Goal: Task Accomplishment & Management: Manage account settings

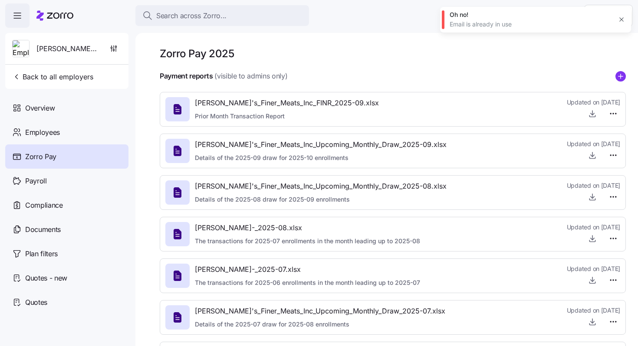
click at [96, 79] on div "[PERSON_NAME] Finer Meats Back to all employers" at bounding box center [66, 61] width 123 height 56
click at [83, 76] on span "Back to all employers" at bounding box center [52, 77] width 81 height 10
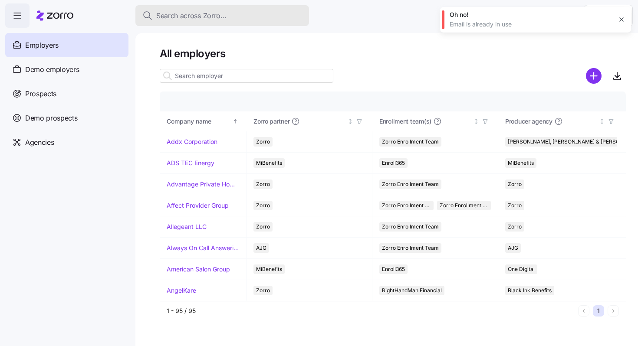
click at [192, 17] on span "Search across Zorro..." at bounding box center [191, 15] width 70 height 11
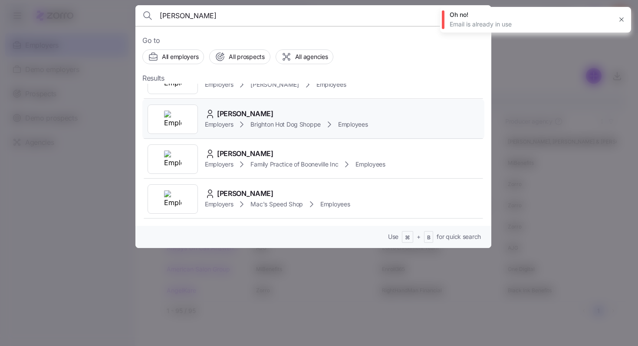
scroll to position [26, 0]
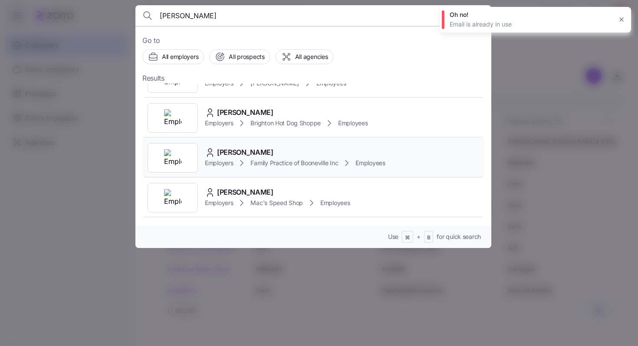
type input "[PERSON_NAME]"
click at [226, 152] on span "[PERSON_NAME]" at bounding box center [245, 152] width 56 height 11
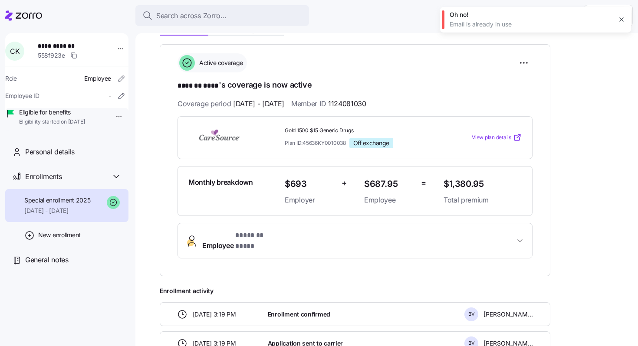
scroll to position [121, 0]
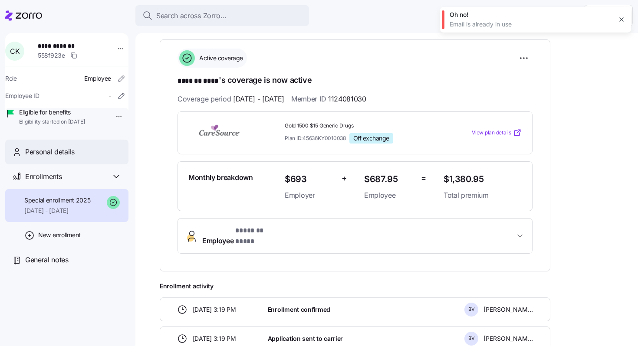
click at [64, 158] on span "Personal details" at bounding box center [49, 152] width 49 height 11
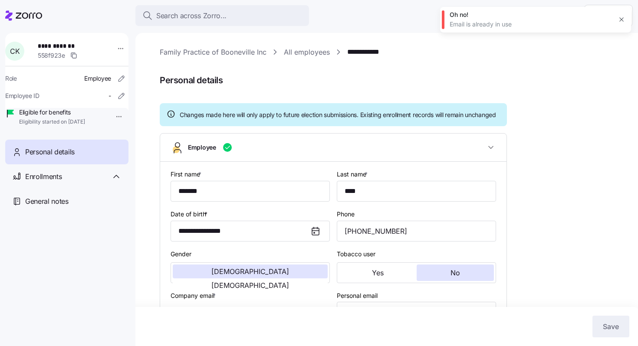
type input "All Employees"
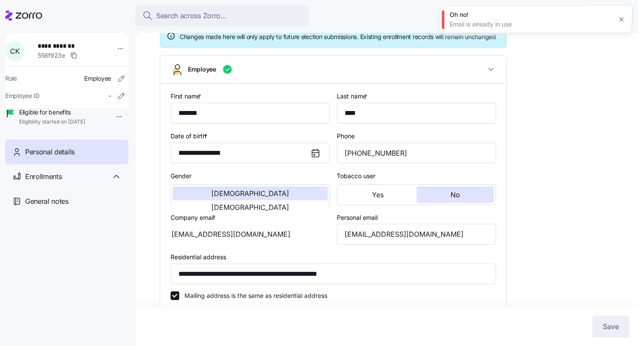
scroll to position [84, 0]
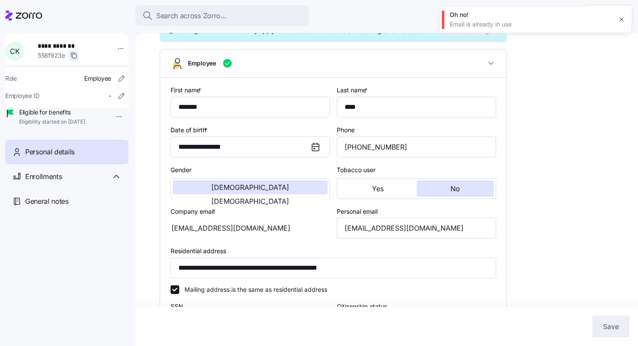
click at [77, 57] on icon "button" at bounding box center [73, 55] width 7 height 7
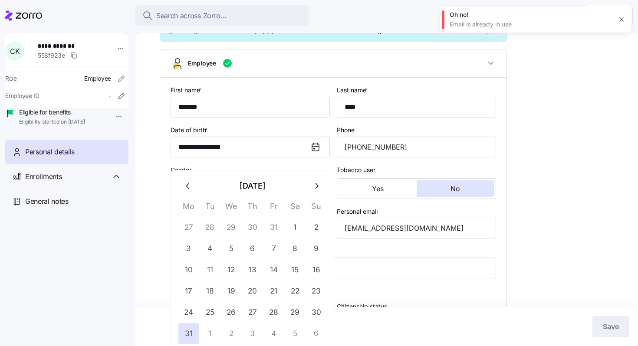
drag, startPoint x: 247, startPoint y: 160, endPoint x: 167, endPoint y: 161, distance: 79.9
click at [168, 161] on div "**********" at bounding box center [333, 283] width 346 height 410
click at [381, 254] on div "**********" at bounding box center [333, 262] width 332 height 40
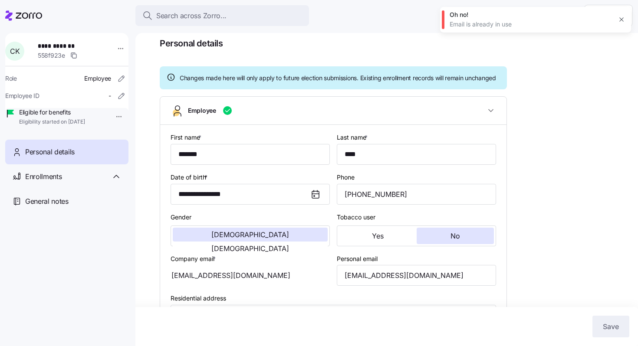
scroll to position [0, 0]
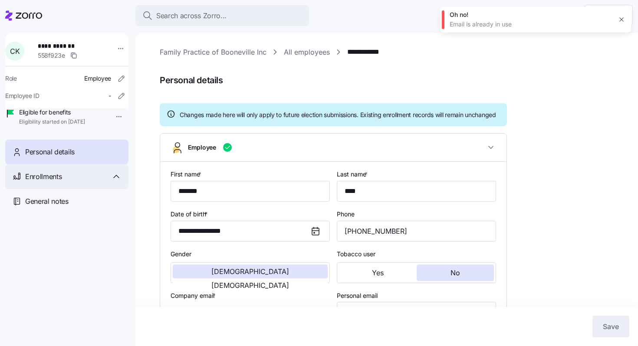
click at [73, 182] on div "Enrollments" at bounding box center [66, 176] width 123 height 25
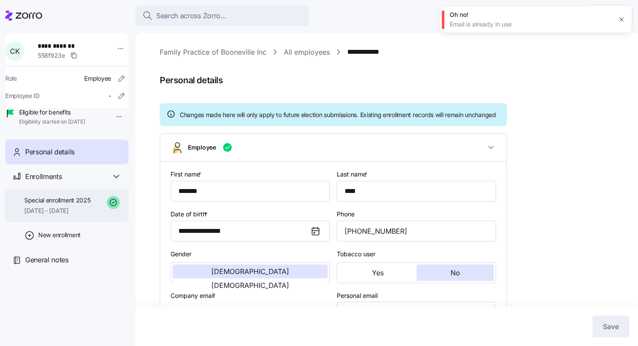
click at [75, 215] on span "[DATE] - [DATE]" at bounding box center [57, 211] width 66 height 9
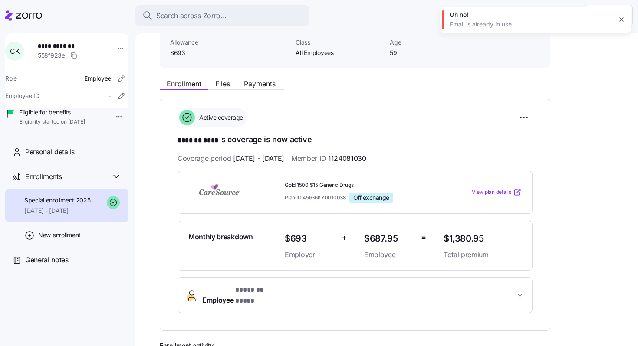
scroll to position [99, 0]
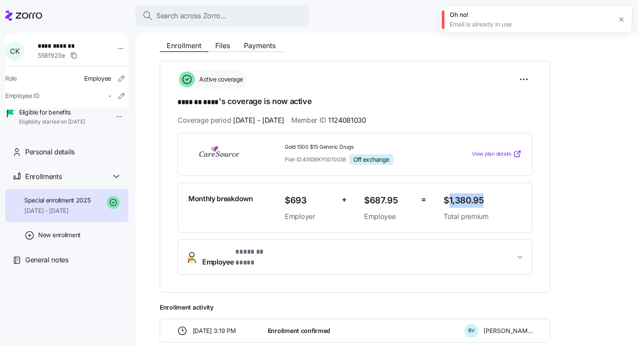
drag, startPoint x: 450, startPoint y: 199, endPoint x: 484, endPoint y: 201, distance: 34.4
click at [484, 201] on span "$1,380.95" at bounding box center [483, 201] width 78 height 14
copy span "1,380.95"
drag, startPoint x: 305, startPoint y: 158, endPoint x: 336, endPoint y: 158, distance: 31.2
click at [336, 158] on span "Plan ID: 45636KY0010038" at bounding box center [315, 159] width 61 height 7
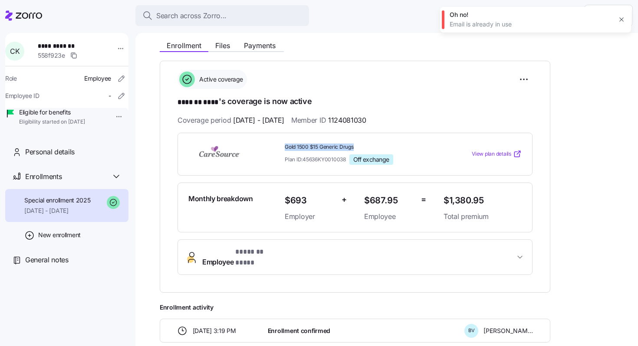
drag, startPoint x: 283, startPoint y: 147, endPoint x: 359, endPoint y: 145, distance: 76.0
click at [359, 145] on div "Gold 1500 $15 Generic Drugs Plan ID: 45636KY0010038 Off exchange" at bounding box center [360, 154] width 159 height 28
copy span "Gold 1500 $15 Generic Drugs"
click at [254, 44] on span "Payments" at bounding box center [260, 45] width 32 height 7
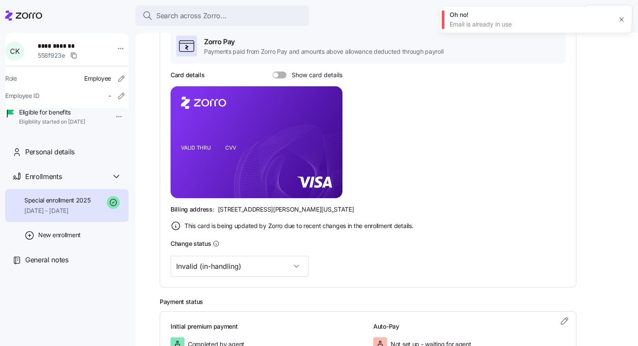
scroll to position [224, 0]
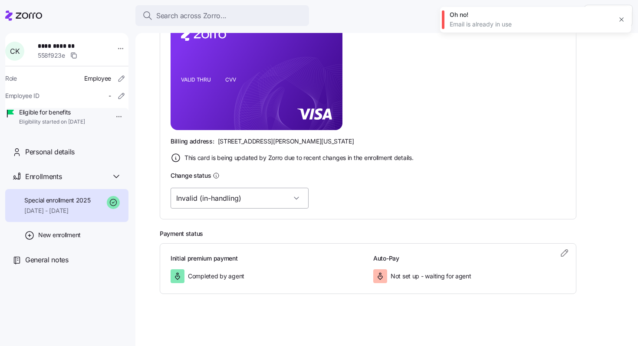
click at [202, 199] on input "Invalid (in-handling)" at bounding box center [240, 198] width 138 height 21
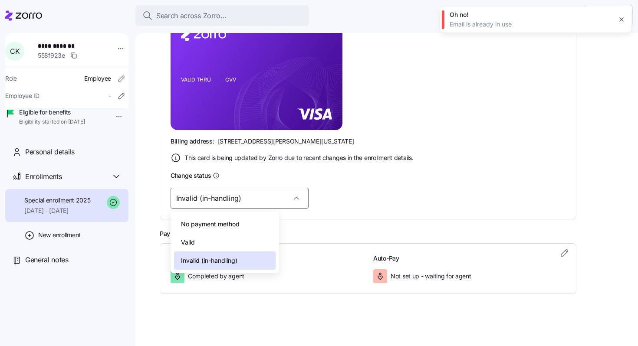
click at [200, 241] on div "Valid" at bounding box center [225, 242] width 102 height 18
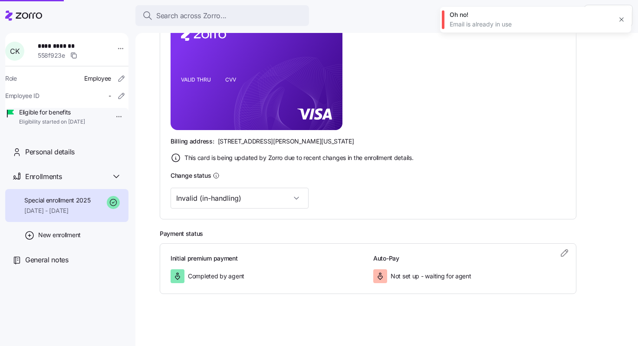
type input "Valid"
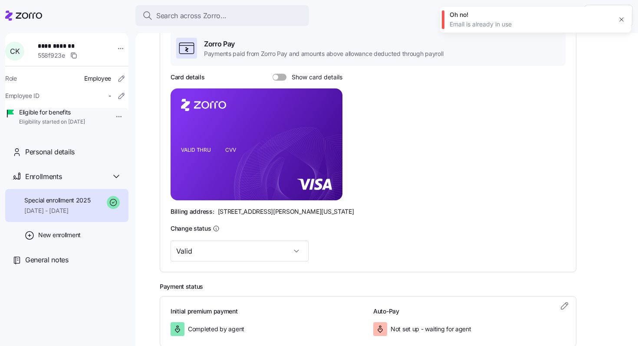
scroll to position [183, 0]
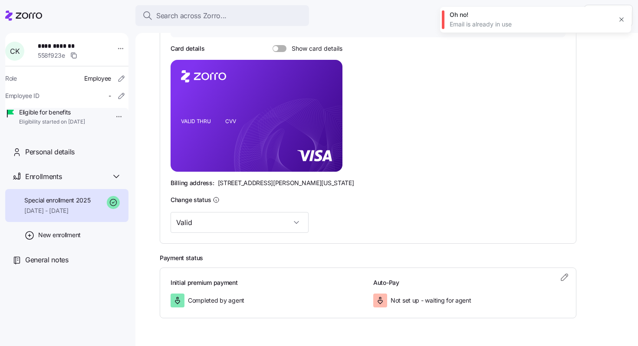
click at [275, 47] on span at bounding box center [275, 48] width 5 height 5
click at [273, 45] on input "Show card details" at bounding box center [273, 45] width 0 height 0
click at [621, 18] on icon "button" at bounding box center [621, 19] width 7 height 7
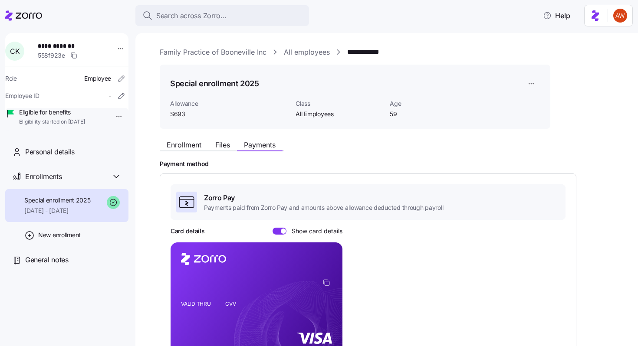
click at [183, 56] on link "Family Practice of Booneville Inc" at bounding box center [213, 52] width 107 height 11
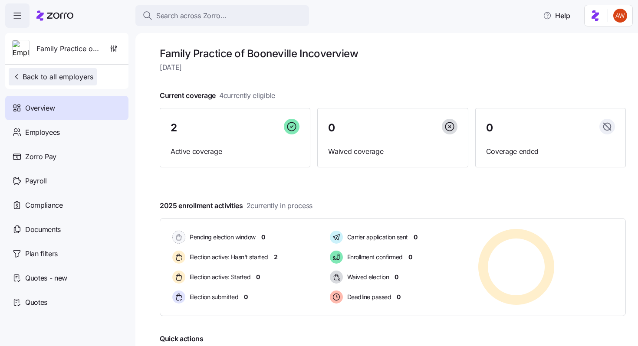
click at [72, 76] on span "Back to all employers" at bounding box center [52, 77] width 81 height 10
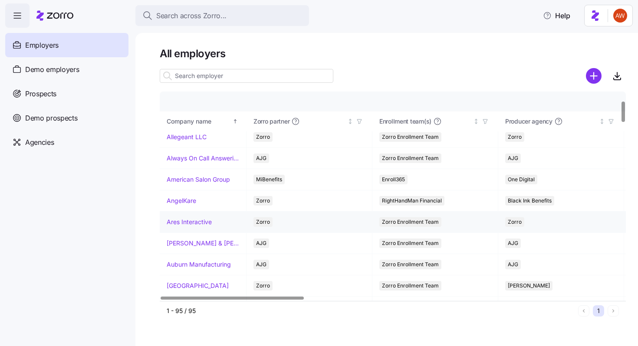
scroll to position [91, 0]
click at [181, 285] on link "[GEOGRAPHIC_DATA]" at bounding box center [198, 285] width 62 height 9
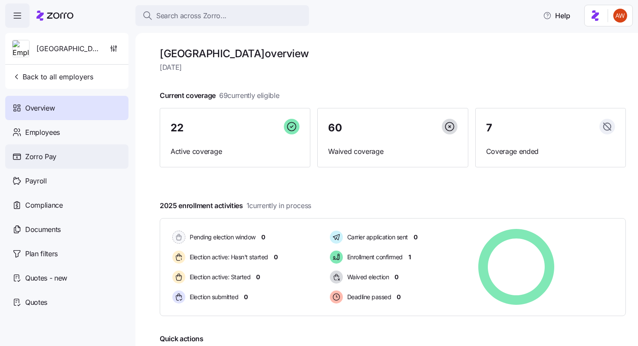
click at [94, 155] on div "Zorro Pay" at bounding box center [66, 157] width 123 height 24
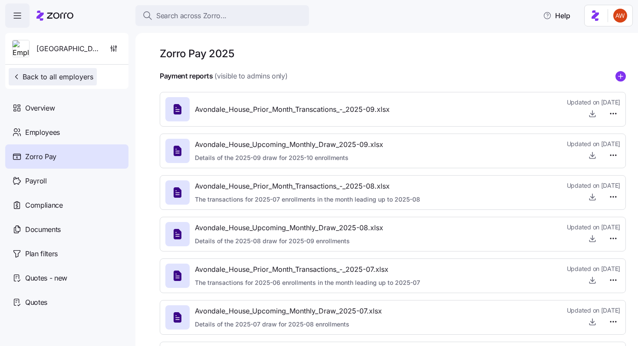
click at [40, 79] on span "Back to all employers" at bounding box center [52, 77] width 81 height 10
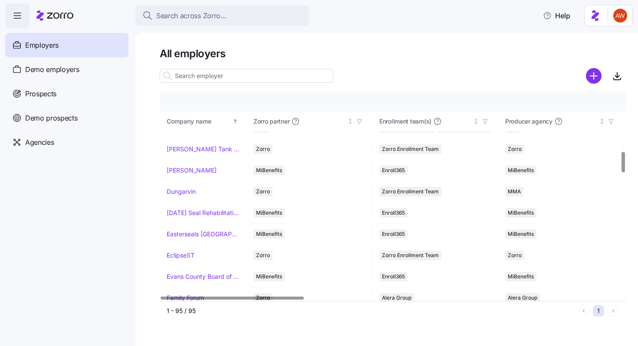
scroll to position [633, 0]
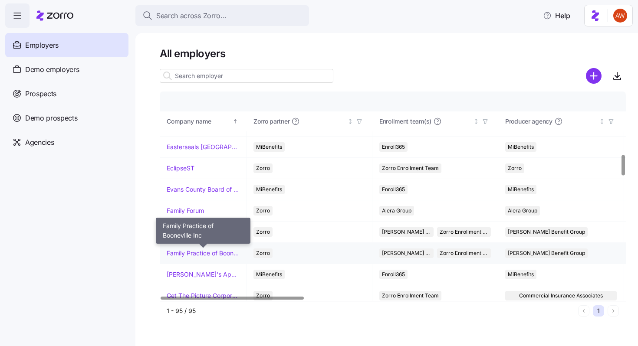
click at [202, 256] on link "Family Practice of Booneville Inc" at bounding box center [203, 253] width 72 height 9
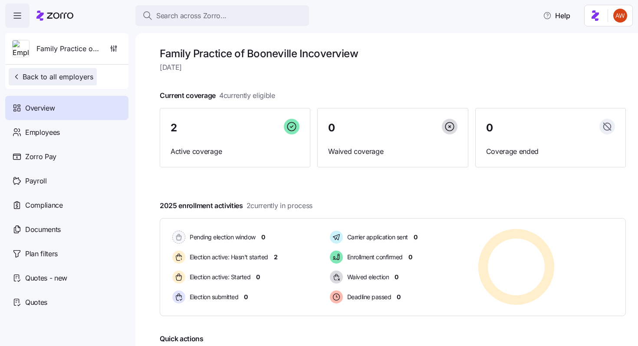
click at [40, 75] on span "Back to all employers" at bounding box center [52, 77] width 81 height 10
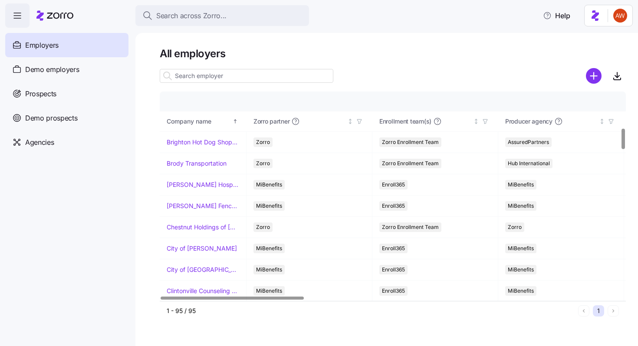
scroll to position [534, 0]
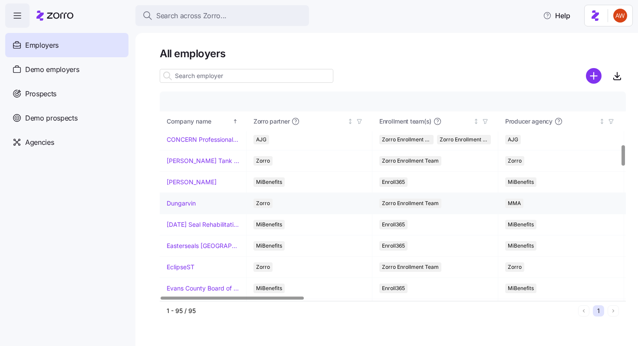
click at [187, 200] on link "Dungarvin" at bounding box center [181, 203] width 29 height 9
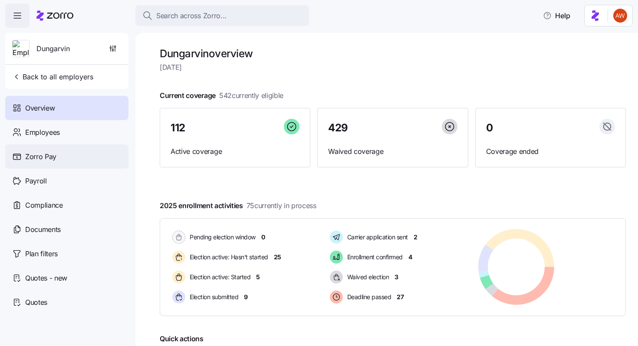
click at [87, 163] on div "Zorro Pay" at bounding box center [66, 157] width 123 height 24
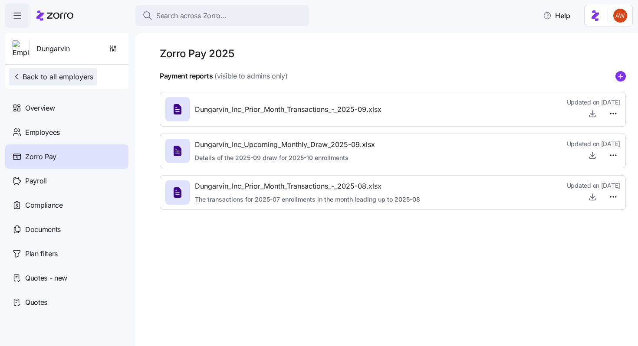
click at [91, 74] on span "Back to all employers" at bounding box center [52, 77] width 81 height 10
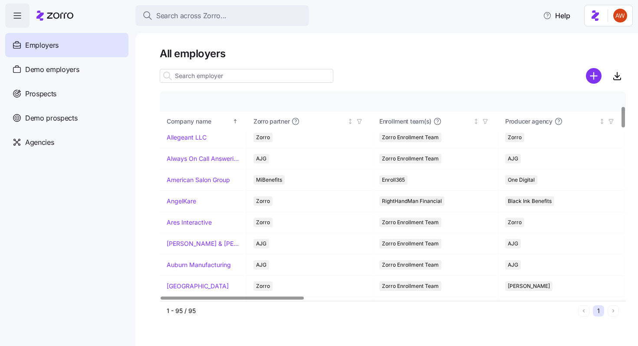
scroll to position [179, 0]
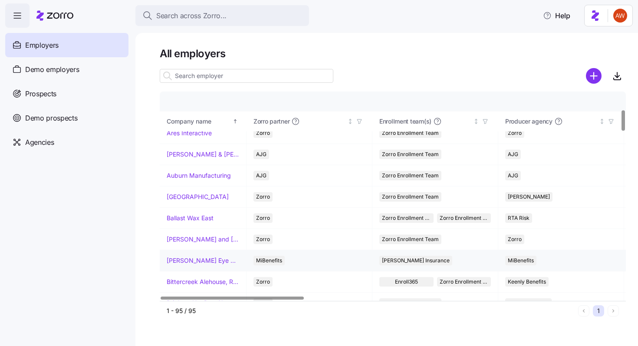
click at [202, 259] on link "[PERSON_NAME] Eye Associates" at bounding box center [203, 260] width 72 height 9
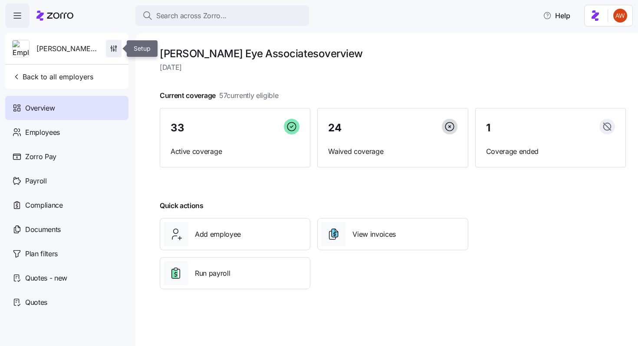
click at [114, 45] on icon "button" at bounding box center [113, 48] width 9 height 9
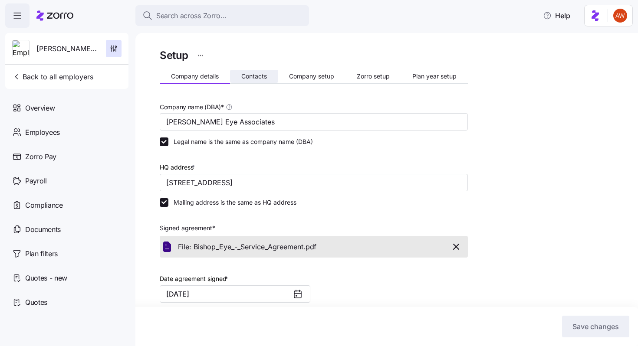
click at [252, 78] on span "Contacts" at bounding box center [254, 76] width 26 height 6
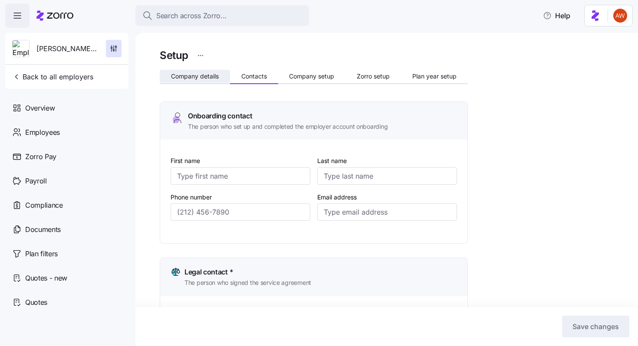
click at [194, 75] on span "Company details" at bounding box center [195, 76] width 48 height 6
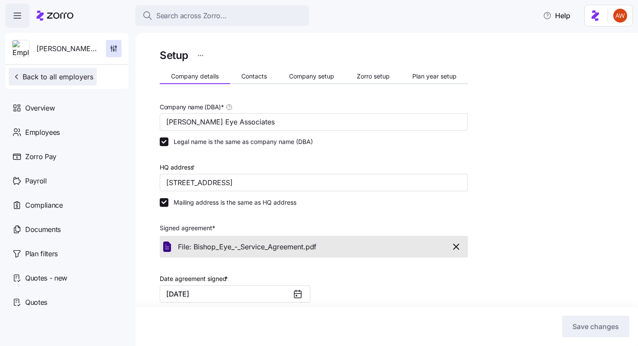
click at [92, 75] on button "Back to all employers" at bounding box center [53, 76] width 88 height 17
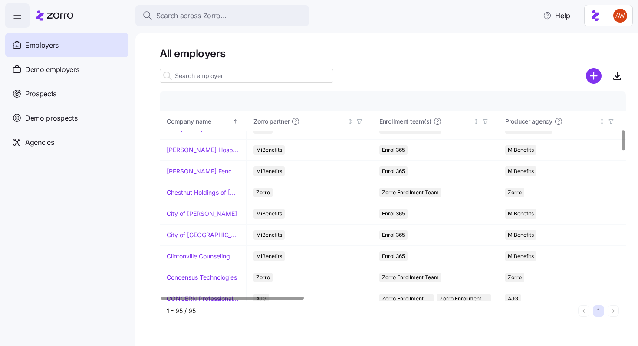
scroll to position [380, 0]
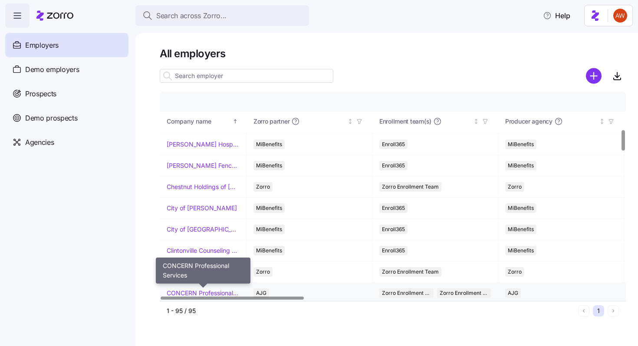
click at [177, 291] on link "CONCERN Professional Services" at bounding box center [203, 293] width 72 height 9
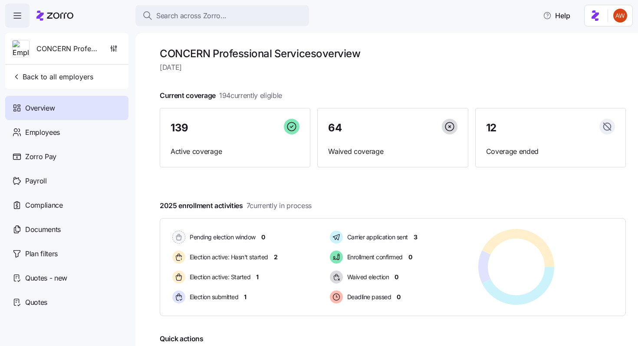
click at [114, 58] on div "CONCERN Professional Services" at bounding box center [67, 48] width 116 height 31
click at [113, 52] on icon "button" at bounding box center [113, 48] width 9 height 9
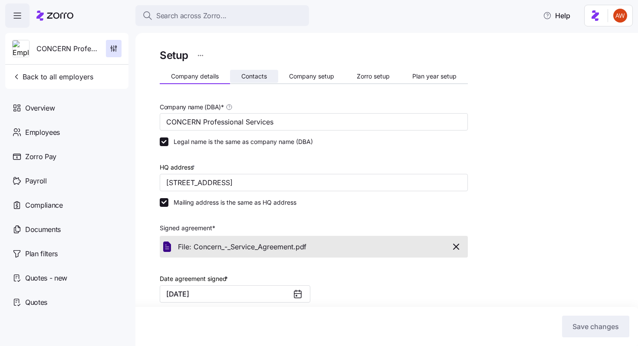
click at [258, 77] on span "Contacts" at bounding box center [254, 76] width 26 height 6
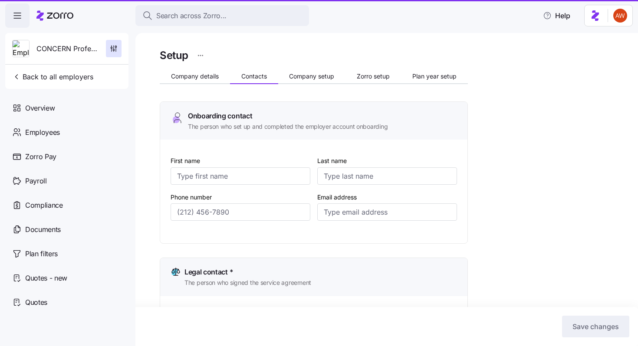
type input "[PERSON_NAME]"
type input "May"
type input "[EMAIL_ADDRESS][DOMAIN_NAME]"
type input "[PERSON_NAME]"
type input "May"
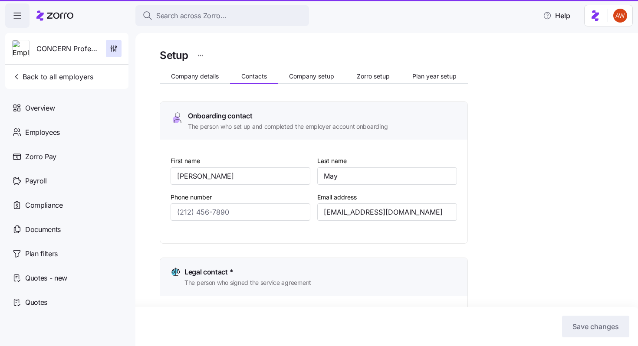
type input "[EMAIL_ADDRESS][DOMAIN_NAME]"
type input "[PERSON_NAME]"
type input "[EMAIL_ADDRESS][DOMAIN_NAME]"
type input "[PERSON_NAME]"
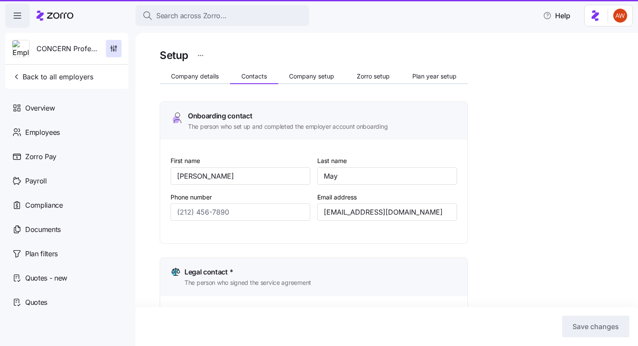
type input "[PERSON_NAME]"
type input "[EMAIL_ADDRESS][DOMAIN_NAME]"
type input "[PHONE_NUMBER]"
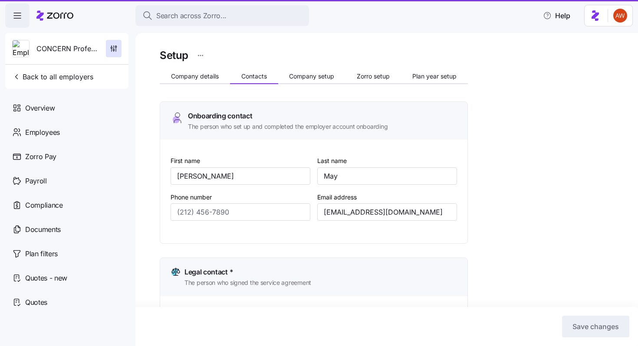
type input "[PHONE_NUMBER]"
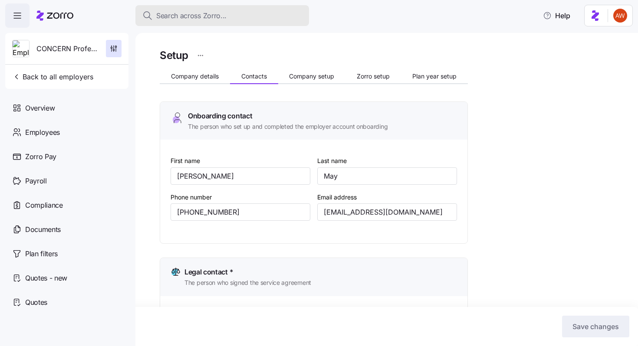
click at [221, 14] on span "Search across Zorro..." at bounding box center [191, 15] width 70 height 11
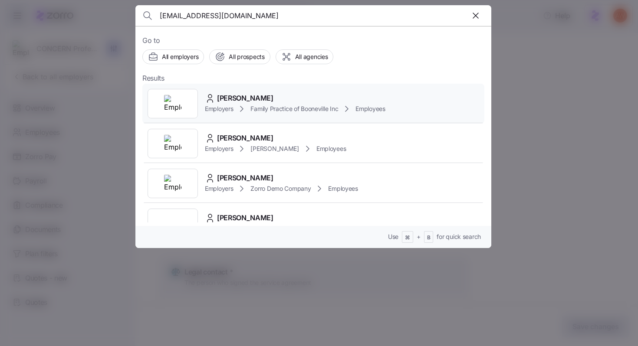
type input "[EMAIL_ADDRESS][DOMAIN_NAME]"
click at [238, 102] on span "[PERSON_NAME]" at bounding box center [245, 98] width 56 height 11
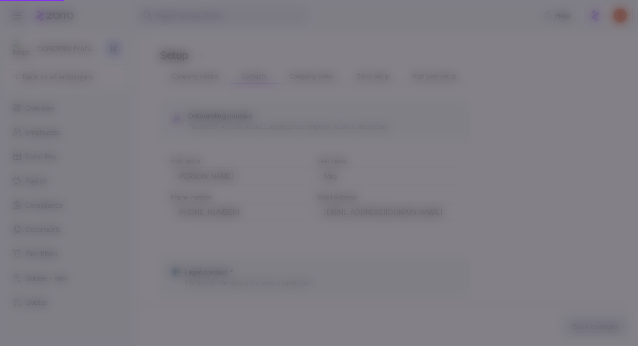
click at [238, 95] on span "[PERSON_NAME]" at bounding box center [245, 98] width 56 height 11
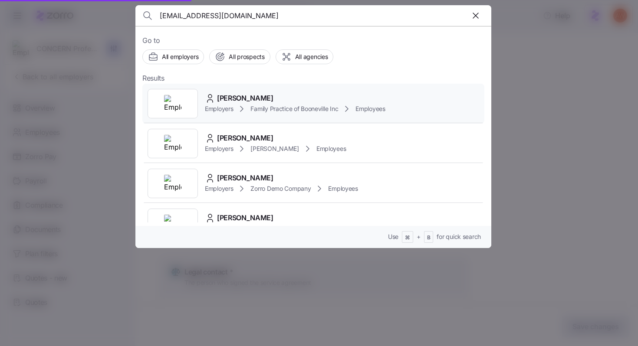
click at [239, 96] on span "[PERSON_NAME]" at bounding box center [245, 98] width 56 height 11
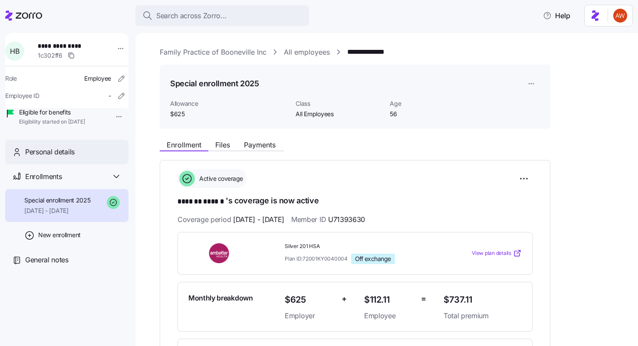
click at [81, 158] on div "Personal details" at bounding box center [73, 152] width 96 height 11
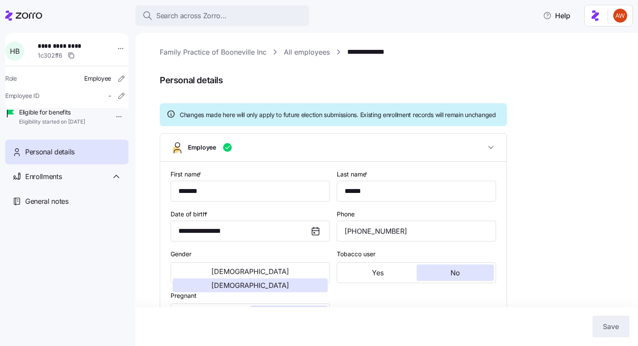
type input "All Employees"
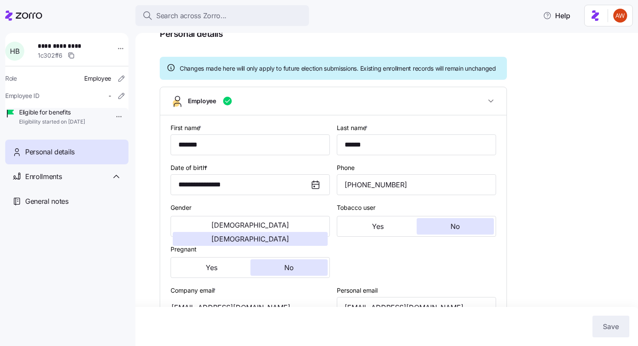
scroll to position [48, 0]
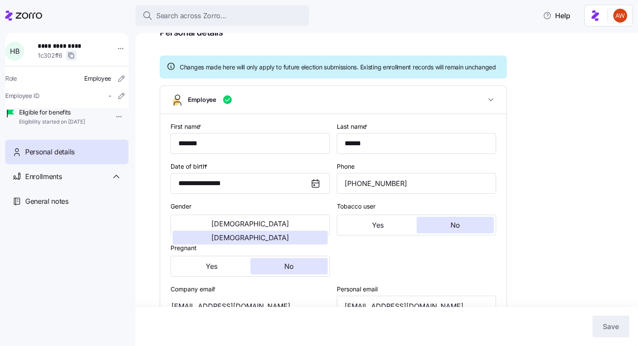
click at [73, 57] on icon "button" at bounding box center [71, 55] width 7 height 7
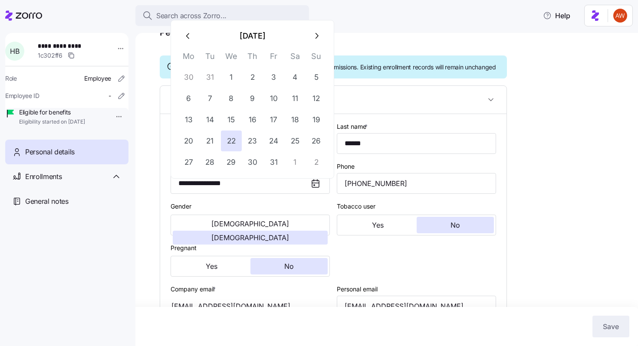
drag, startPoint x: 243, startPoint y: 191, endPoint x: 166, endPoint y: 192, distance: 76.8
click at [49, 182] on div "Enrollments" at bounding box center [66, 176] width 123 height 25
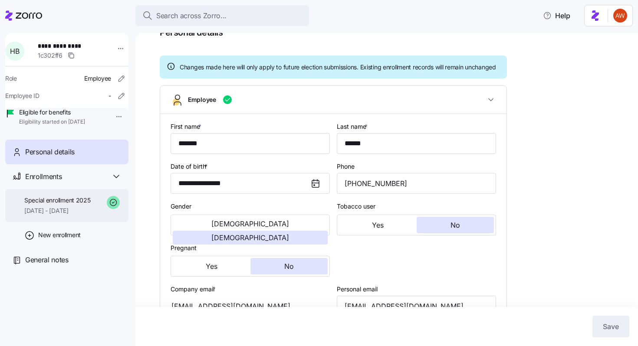
click at [62, 205] on span "Special enrollment 2025" at bounding box center [57, 200] width 66 height 9
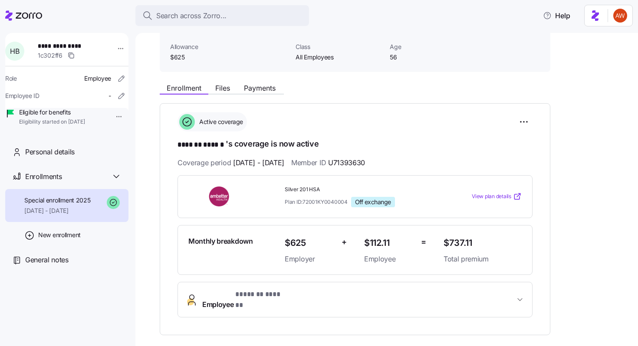
scroll to position [62, 0]
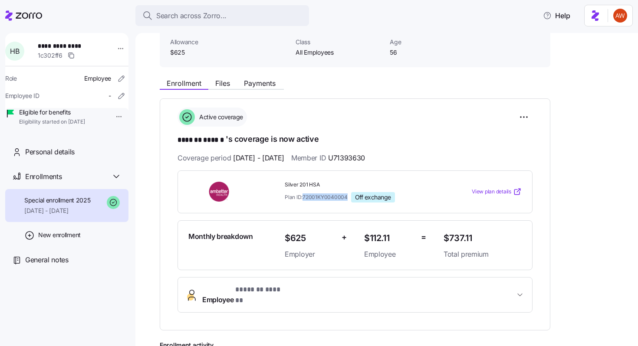
drag, startPoint x: 305, startPoint y: 196, endPoint x: 347, endPoint y: 197, distance: 42.6
click at [347, 197] on span "Plan ID: 72001KY0040004" at bounding box center [316, 197] width 63 height 7
copy span "72001KY0040004"
drag, startPoint x: 283, startPoint y: 181, endPoint x: 335, endPoint y: 181, distance: 52.1
click at [335, 181] on div "Silver 201 HSA Plan ID: 72001KY0040004 Off exchange" at bounding box center [360, 192] width 159 height 28
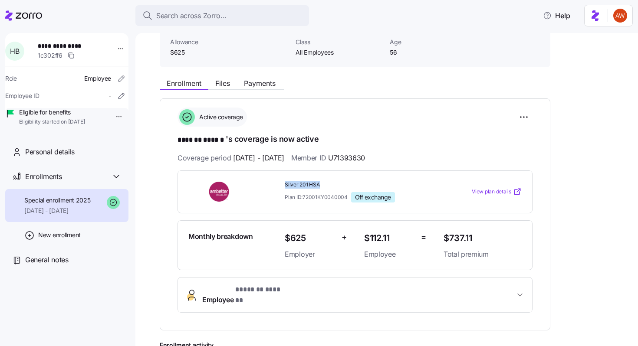
copy span "Silver 201 HSA"
drag, startPoint x: 450, startPoint y: 237, endPoint x: 497, endPoint y: 237, distance: 47.3
click at [497, 237] on span "$737.11" at bounding box center [483, 238] width 78 height 14
copy span "737.11"
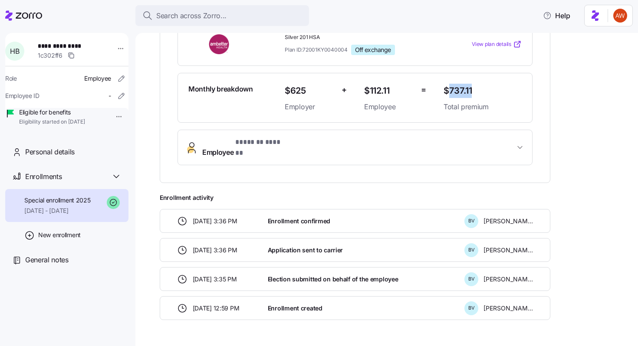
scroll to position [227, 0]
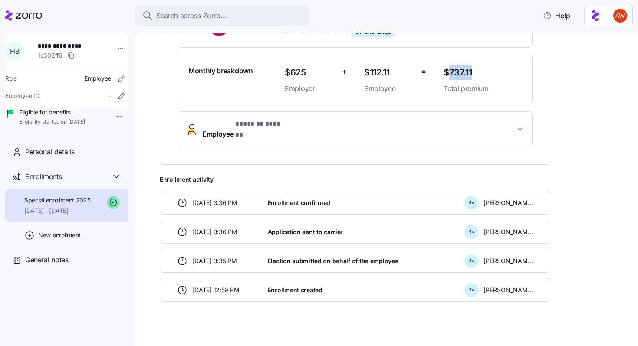
click at [207, 128] on span "Employee * ******* ****** *" at bounding box center [244, 129] width 85 height 21
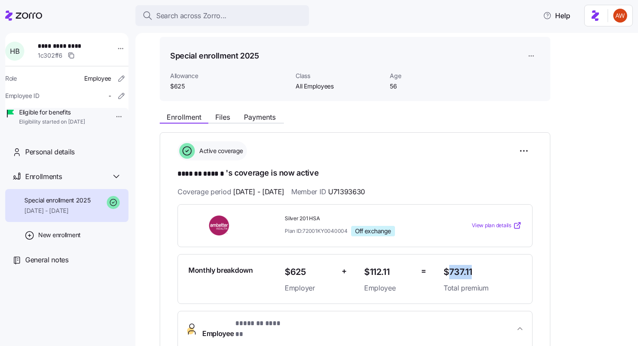
scroll to position [0, 0]
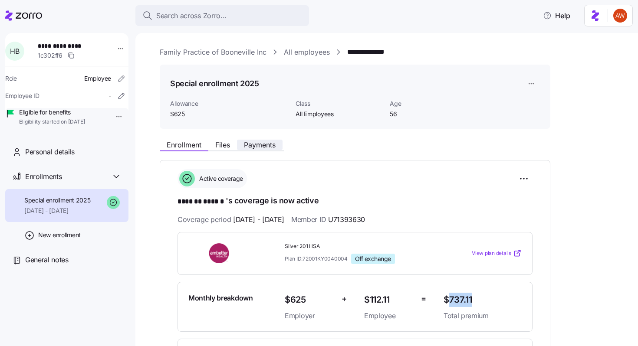
click at [256, 147] on span "Payments" at bounding box center [260, 144] width 32 height 7
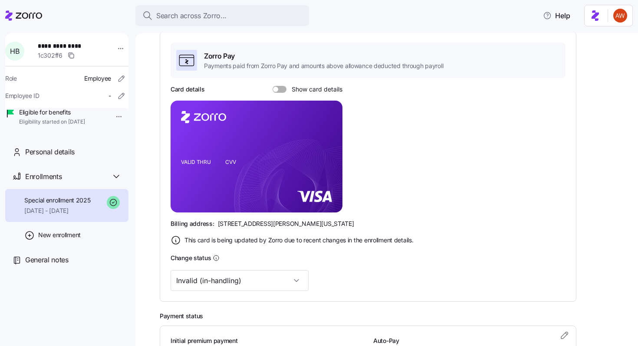
scroll to position [190, 0]
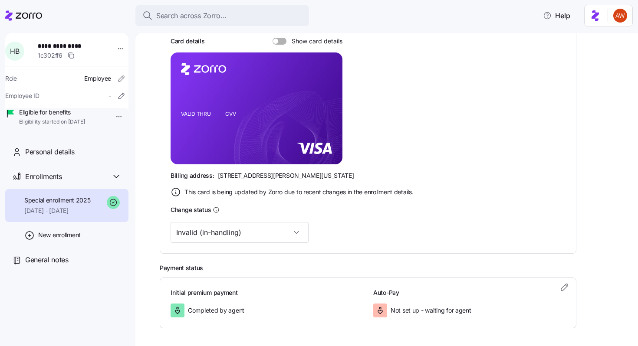
click at [243, 231] on input "Invalid (in-handling)" at bounding box center [240, 232] width 138 height 21
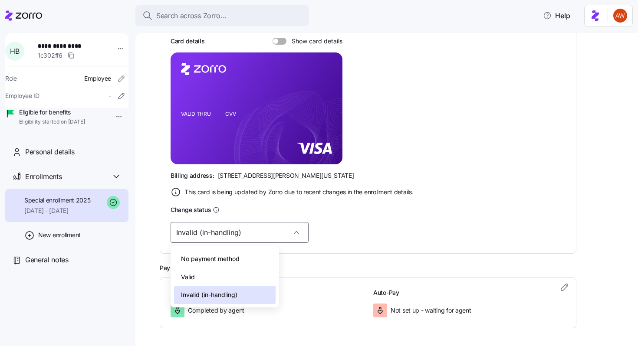
click at [226, 277] on div "Valid" at bounding box center [225, 277] width 102 height 18
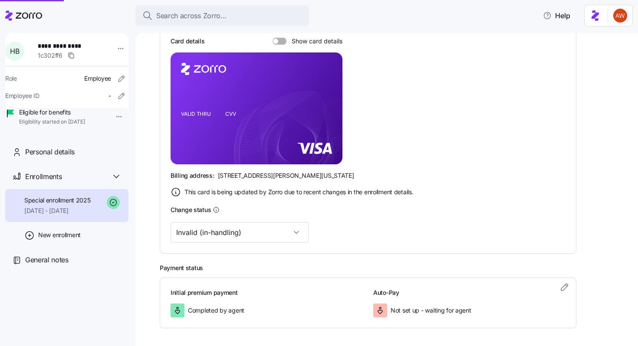
type input "Valid"
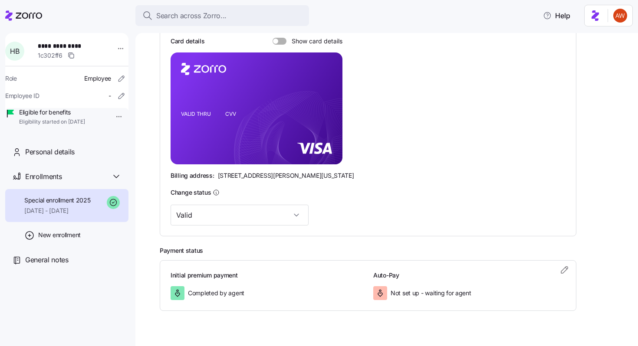
click at [276, 42] on span at bounding box center [275, 41] width 5 height 5
click at [273, 38] on input "Show card details" at bounding box center [273, 38] width 0 height 0
click at [276, 42] on span at bounding box center [277, 41] width 9 height 7
click at [273, 38] on input "Show card details" at bounding box center [273, 38] width 0 height 0
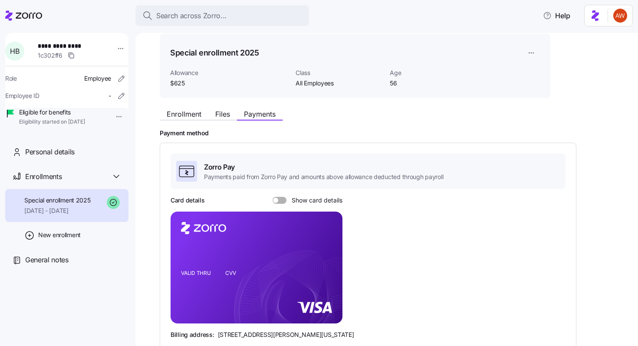
scroll to position [28, 0]
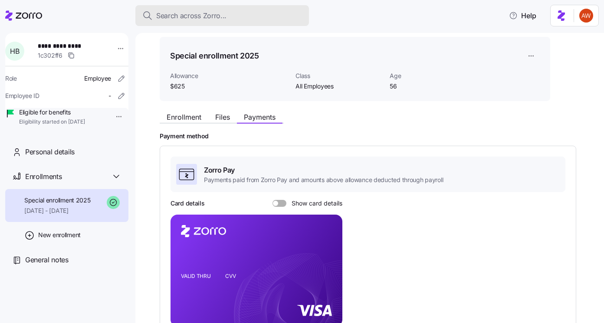
click at [163, 10] on button "Search across Zorro..." at bounding box center [222, 15] width 174 height 21
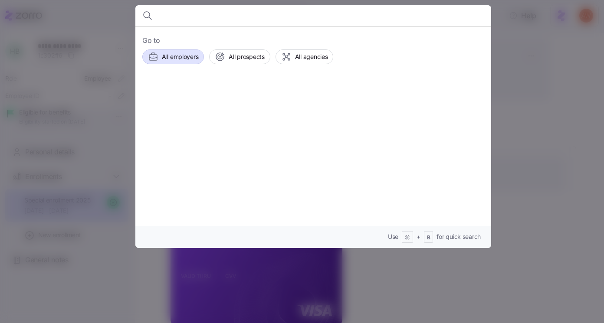
click at [170, 53] on span "All employers" at bounding box center [180, 57] width 36 height 9
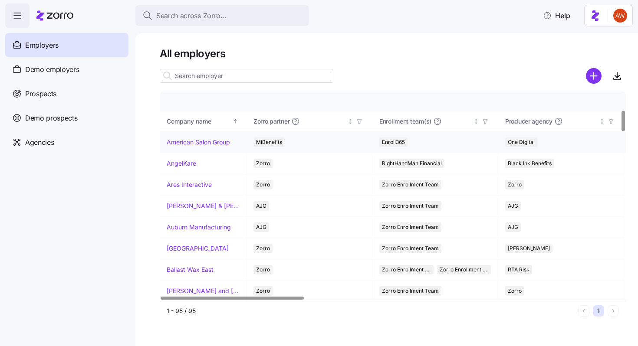
scroll to position [194, 0]
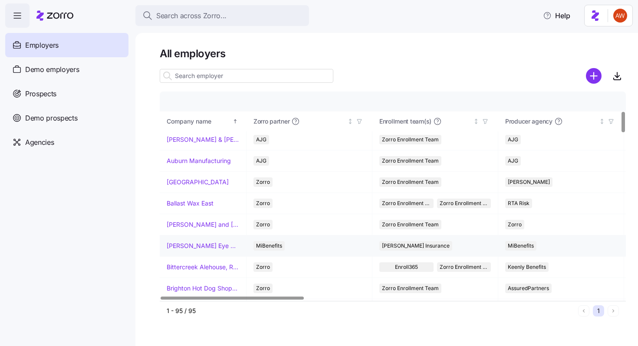
click at [197, 246] on link "[PERSON_NAME] Eye Associates" at bounding box center [203, 246] width 72 height 9
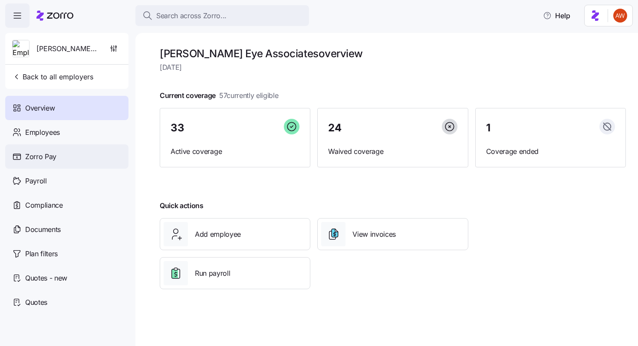
click at [83, 153] on div "Zorro Pay" at bounding box center [66, 157] width 123 height 24
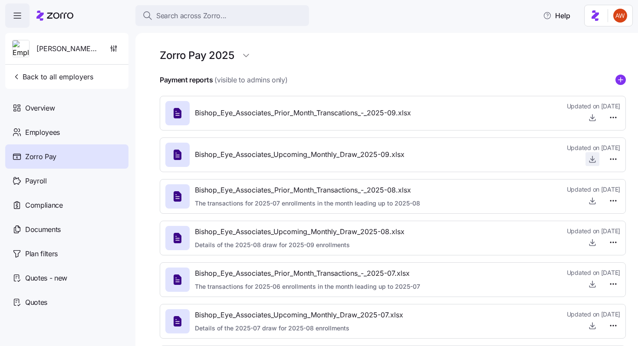
click at [595, 157] on icon "button" at bounding box center [592, 159] width 9 height 9
drag, startPoint x: 195, startPoint y: 247, endPoint x: 350, endPoint y: 245, distance: 154.9
click at [350, 245] on span "Details of the 2025-08 draw for 2025-09 enrollments" at bounding box center [300, 245] width 210 height 9
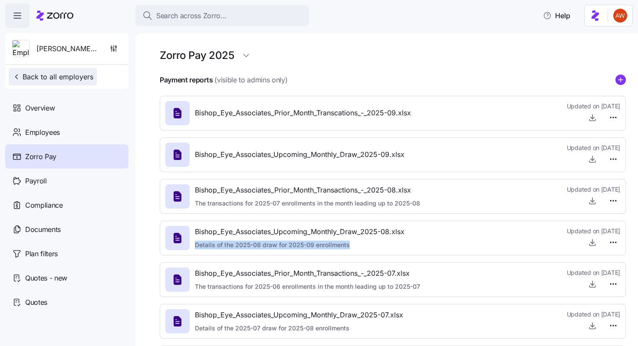
click at [70, 79] on span "Back to all employers" at bounding box center [52, 77] width 81 height 10
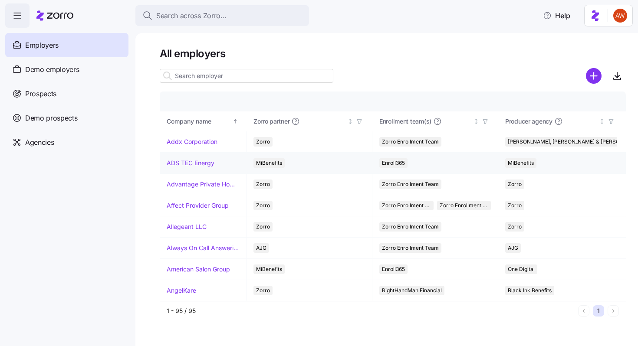
click at [200, 162] on link "ADS TEC Energy" at bounding box center [191, 163] width 48 height 9
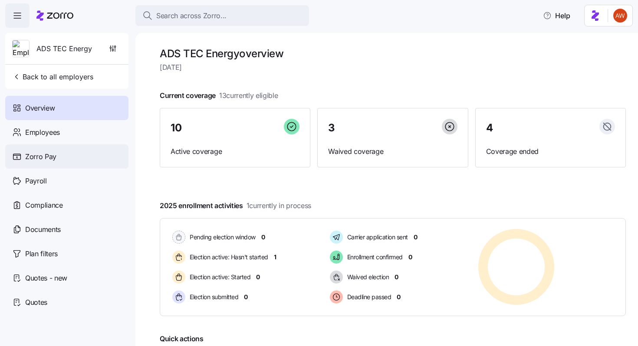
click at [61, 165] on div "Zorro Pay" at bounding box center [66, 157] width 123 height 24
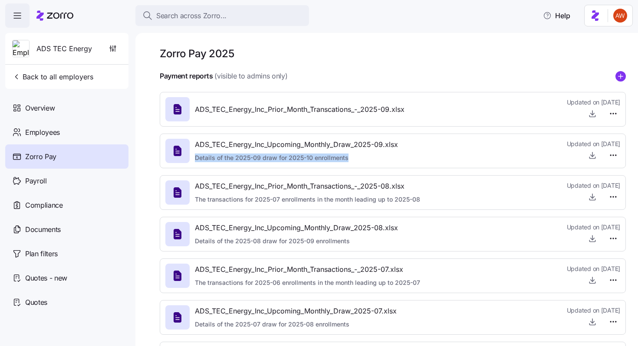
drag, startPoint x: 195, startPoint y: 156, endPoint x: 355, endPoint y: 162, distance: 160.7
click at [355, 162] on span "Details of the 2025-09 draw for 2025-10 enrollments" at bounding box center [296, 158] width 203 height 9
copy span "Details of the 2025-09 draw for 2025-10 enrollments"
click at [70, 82] on button "Back to all employers" at bounding box center [53, 76] width 88 height 17
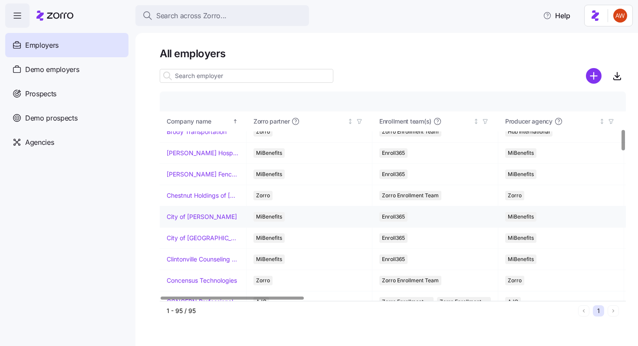
scroll to position [379, 0]
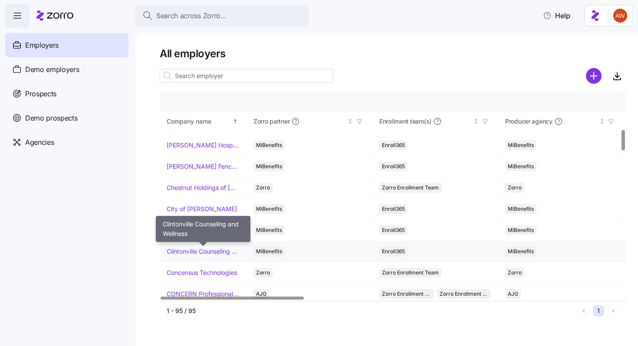
click at [202, 250] on link "Clintonville Counseling and Wellness" at bounding box center [203, 251] width 72 height 9
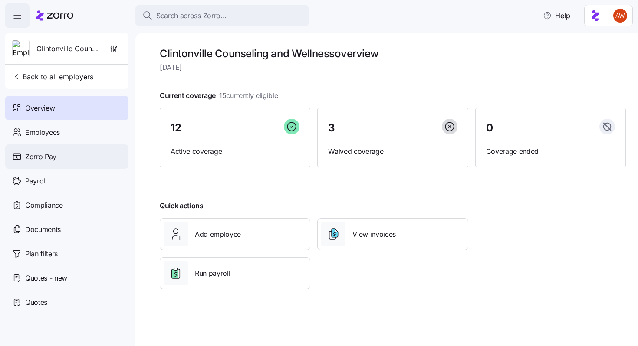
click at [55, 159] on span "Zorro Pay" at bounding box center [40, 156] width 31 height 11
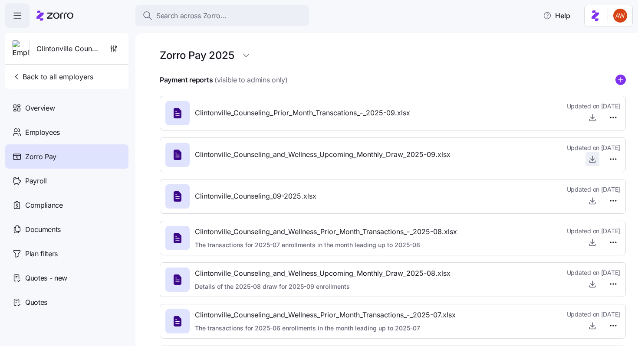
click at [595, 160] on icon "button" at bounding box center [592, 159] width 9 height 9
click at [75, 70] on button "Back to all employers" at bounding box center [53, 76] width 88 height 17
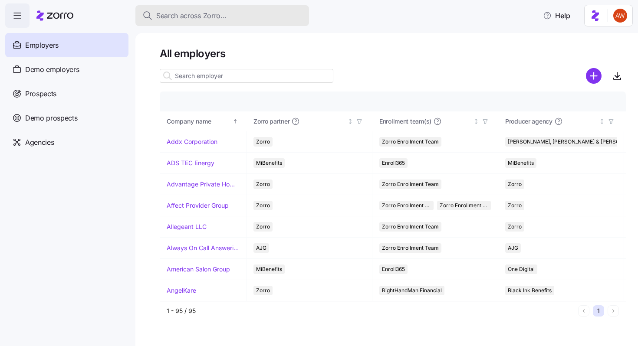
click at [183, 19] on span "Search across Zorro..." at bounding box center [191, 15] width 70 height 11
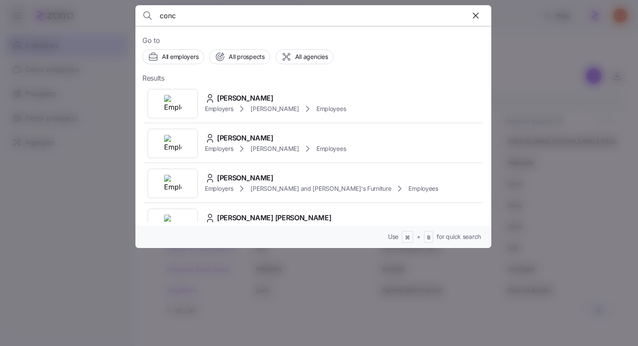
type input "conc"
click at [68, 271] on div at bounding box center [319, 173] width 638 height 346
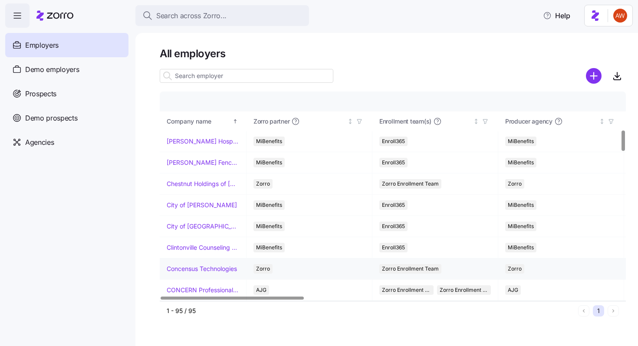
scroll to position [403, 0]
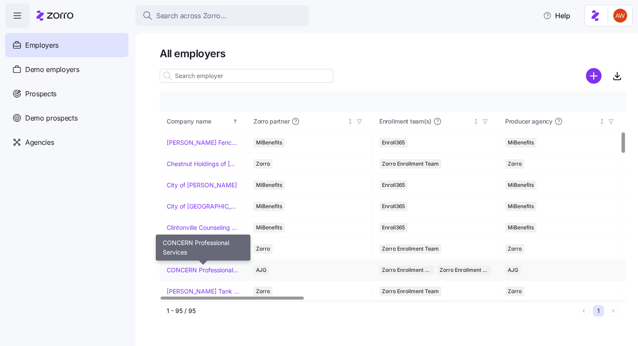
click at [205, 268] on link "CONCERN Professional Services" at bounding box center [203, 270] width 72 height 9
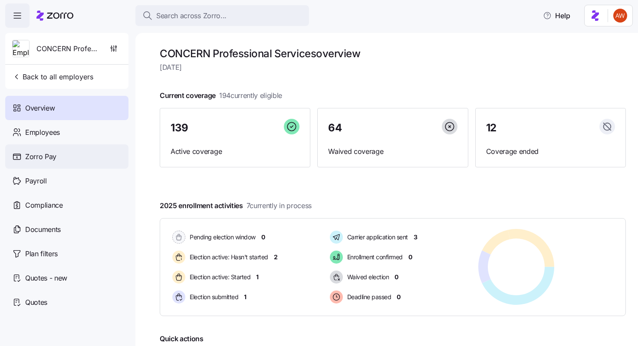
click at [64, 154] on div "Zorro Pay" at bounding box center [66, 157] width 123 height 24
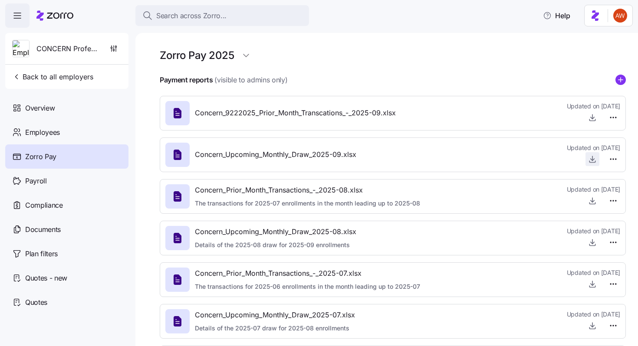
click at [590, 156] on icon "button" at bounding box center [592, 159] width 9 height 9
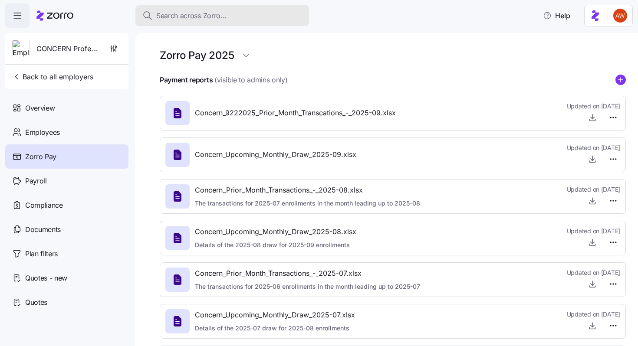
click at [187, 10] on span "Search across Zorro..." at bounding box center [191, 15] width 70 height 11
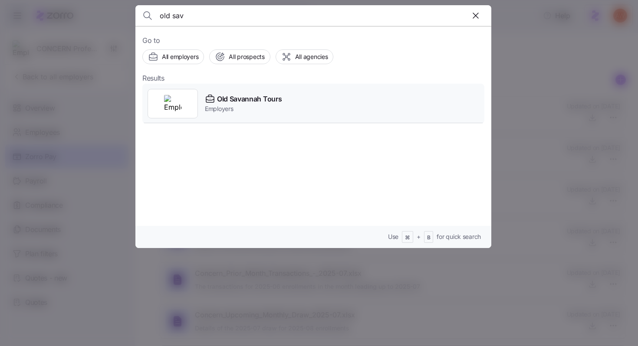
type input "old sav"
click at [244, 106] on span "Employers" at bounding box center [243, 109] width 77 height 9
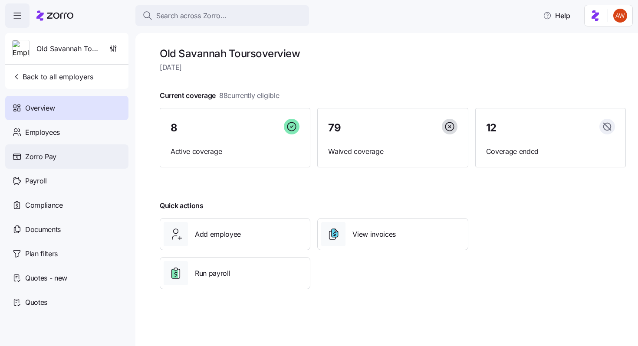
click at [68, 162] on div "Zorro Pay" at bounding box center [66, 157] width 123 height 24
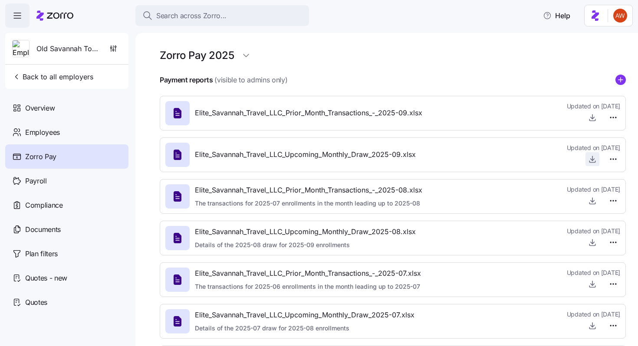
click at [590, 162] on icon "button" at bounding box center [592, 159] width 9 height 9
click at [65, 77] on span "Back to all employers" at bounding box center [52, 77] width 81 height 10
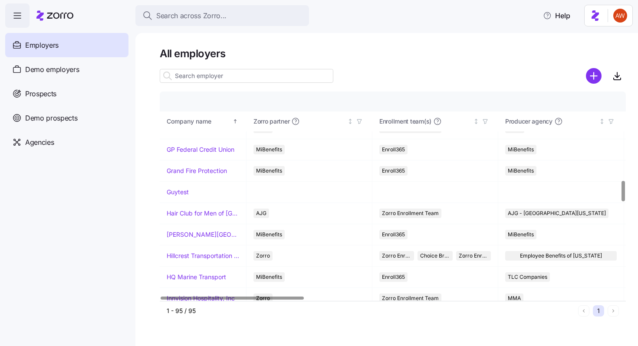
scroll to position [938, 0]
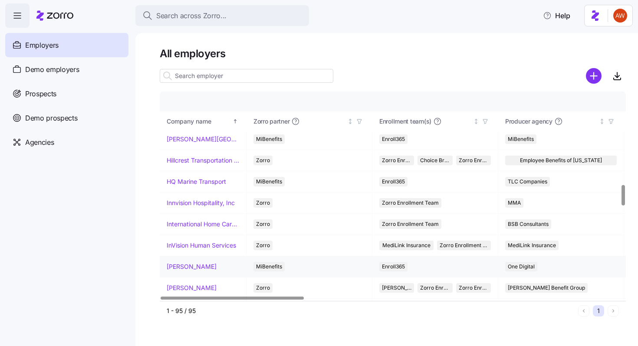
click at [200, 266] on link "[PERSON_NAME]" at bounding box center [192, 267] width 50 height 9
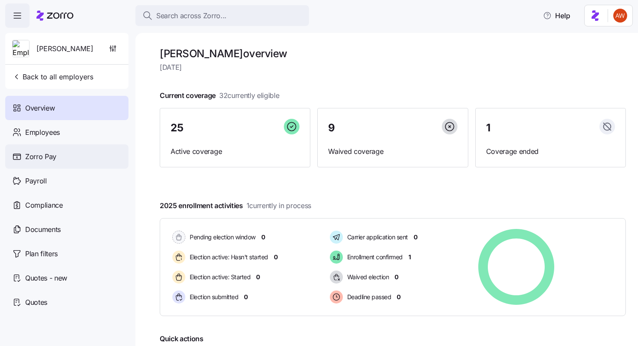
click at [65, 159] on div "Zorro Pay" at bounding box center [66, 157] width 123 height 24
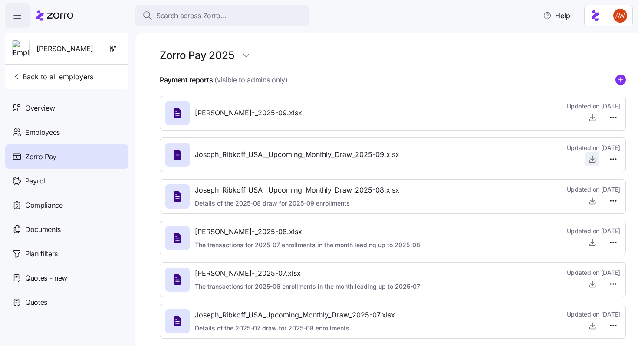
click at [599, 157] on button "button" at bounding box center [592, 159] width 14 height 14
click at [595, 158] on icon "button" at bounding box center [592, 159] width 9 height 9
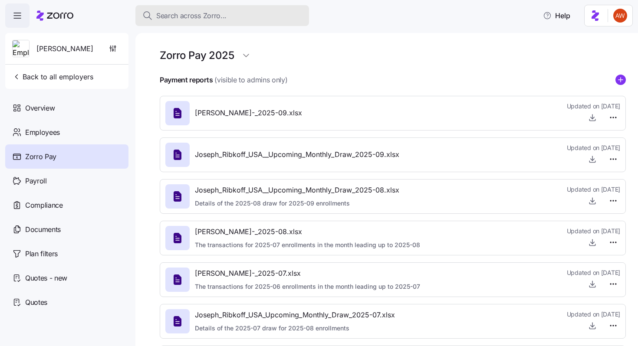
click at [214, 16] on span "Search across Zorro..." at bounding box center [191, 15] width 70 height 11
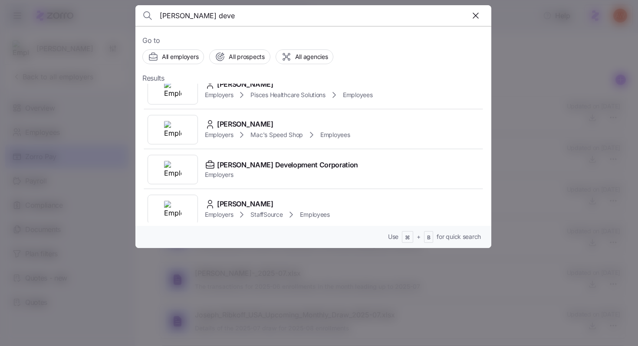
scroll to position [257, 0]
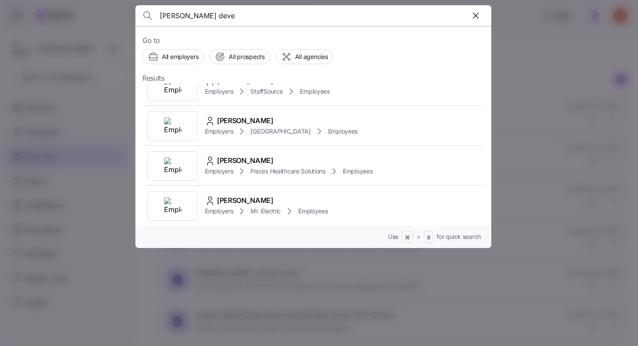
type input "mcknight deve"
click at [57, 101] on div at bounding box center [319, 173] width 638 height 346
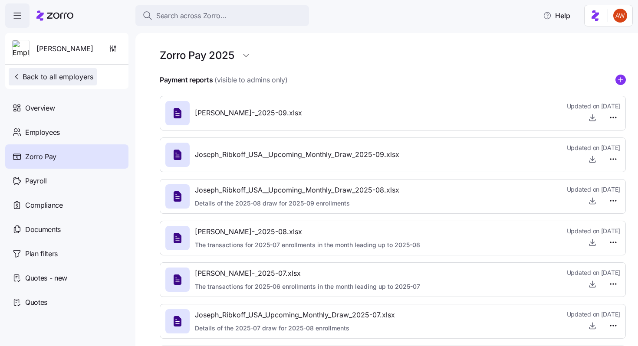
click at [45, 77] on span "Back to all employers" at bounding box center [52, 77] width 81 height 10
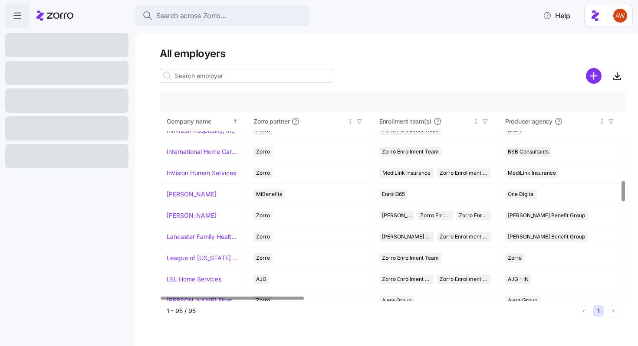
scroll to position [1107, 0]
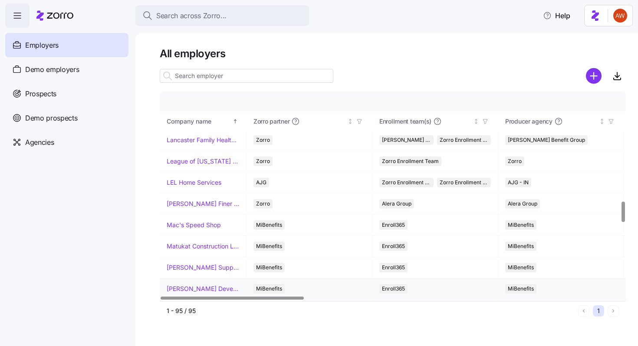
click at [215, 287] on link "[PERSON_NAME] Development Corporation" at bounding box center [203, 289] width 72 height 9
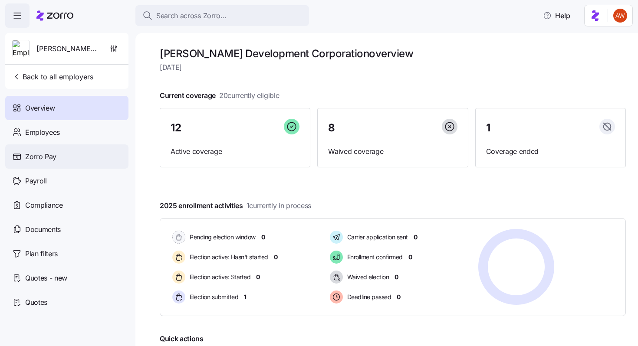
click at [73, 162] on div "Zorro Pay" at bounding box center [66, 157] width 123 height 24
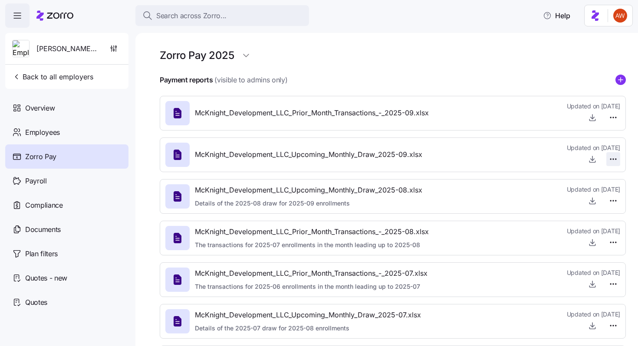
click at [613, 160] on html "Search across Zorro... Help McKnight Development Corporation Back to all employ…" at bounding box center [319, 170] width 638 height 341
click at [560, 161] on html "Search across Zorro... Help McKnight Development Corporation Back to all employ…" at bounding box center [319, 170] width 638 height 341
click at [591, 161] on icon "button" at bounding box center [592, 159] width 9 height 9
click at [88, 74] on span "Back to all employers" at bounding box center [52, 77] width 81 height 10
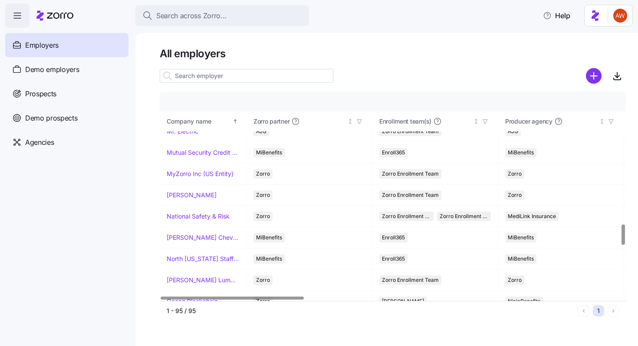
scroll to position [1361, 0]
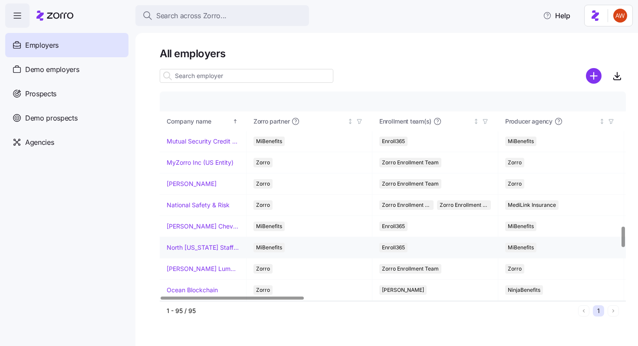
click at [223, 249] on link "North [US_STATE] Staffing" at bounding box center [203, 247] width 72 height 9
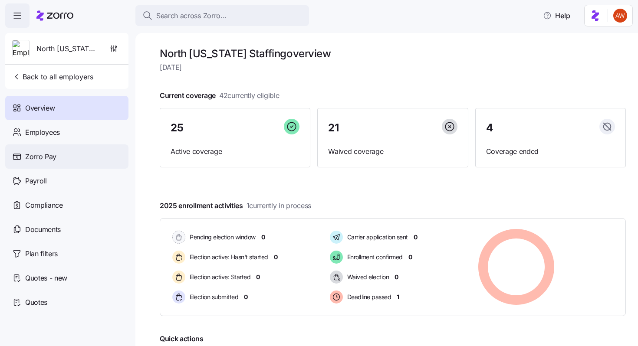
click at [88, 153] on div "Zorro Pay" at bounding box center [66, 157] width 123 height 24
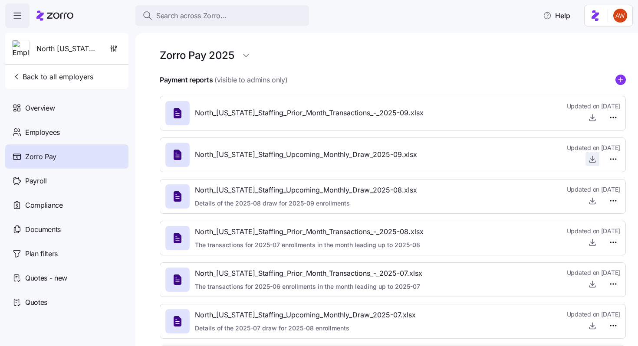
click at [593, 161] on icon "button" at bounding box center [592, 159] width 9 height 9
click at [70, 75] on span "Back to all employers" at bounding box center [52, 77] width 81 height 10
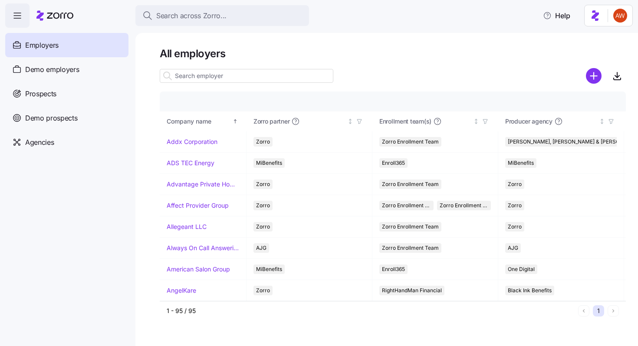
click at [245, 79] on input at bounding box center [247, 76] width 174 height 14
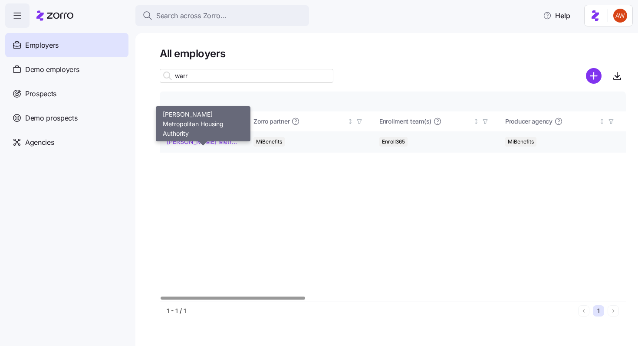
type input "warr"
click at [218, 141] on link "[PERSON_NAME] Metropolitan Housing Authority" at bounding box center [203, 142] width 72 height 9
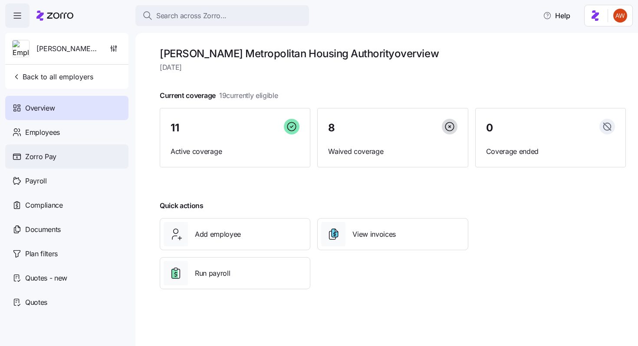
click at [81, 148] on div "Zorro Pay" at bounding box center [66, 157] width 123 height 24
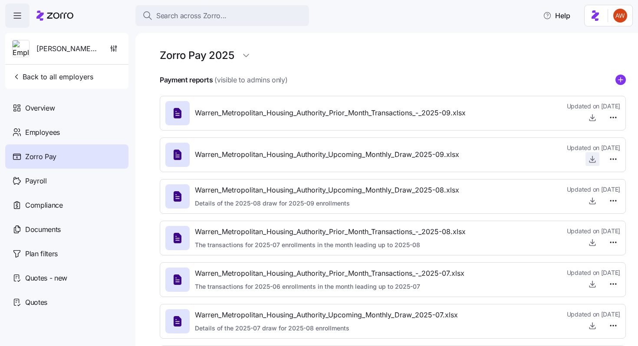
click at [591, 160] on icon "button" at bounding box center [592, 159] width 9 height 9
click at [76, 82] on button "Back to all employers" at bounding box center [53, 76] width 88 height 17
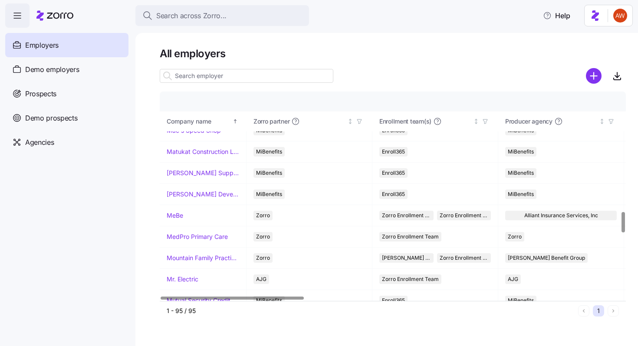
scroll to position [1213, 0]
